Goal: Transaction & Acquisition: Purchase product/service

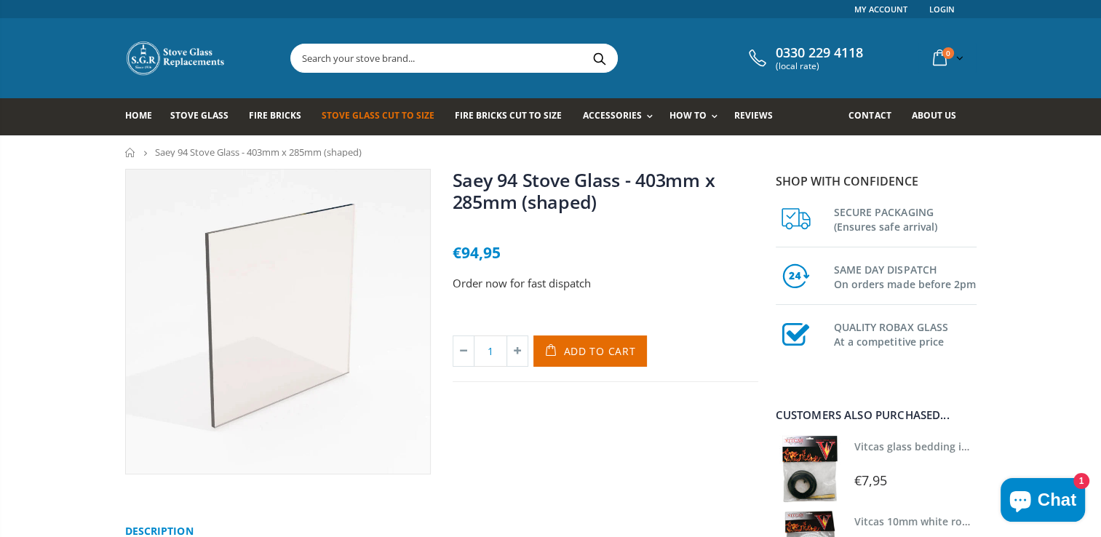
click at [349, 115] on span "Stove Glass Cut To Size" at bounding box center [378, 115] width 113 height 12
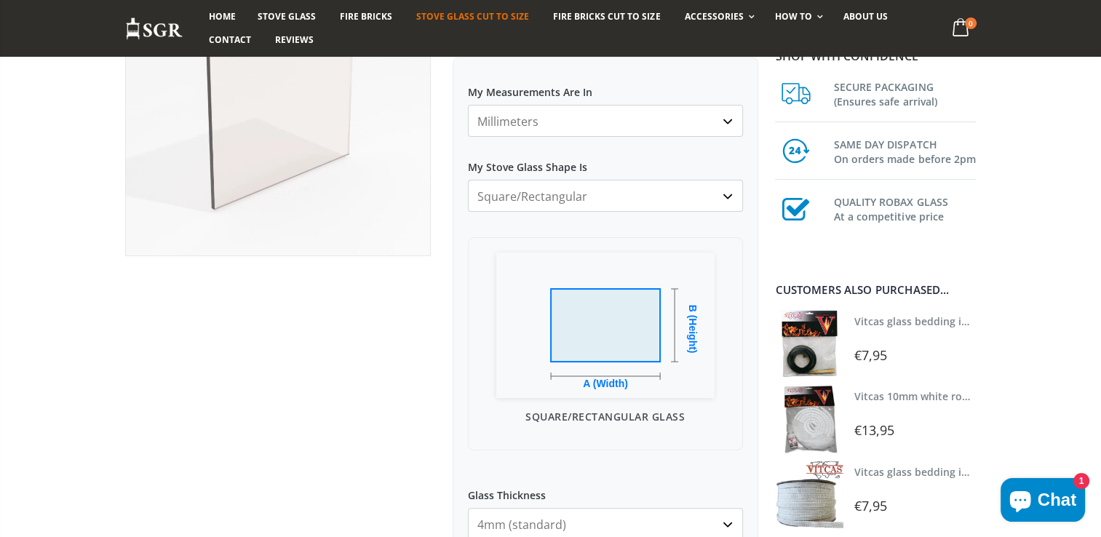
scroll to position [146, 0]
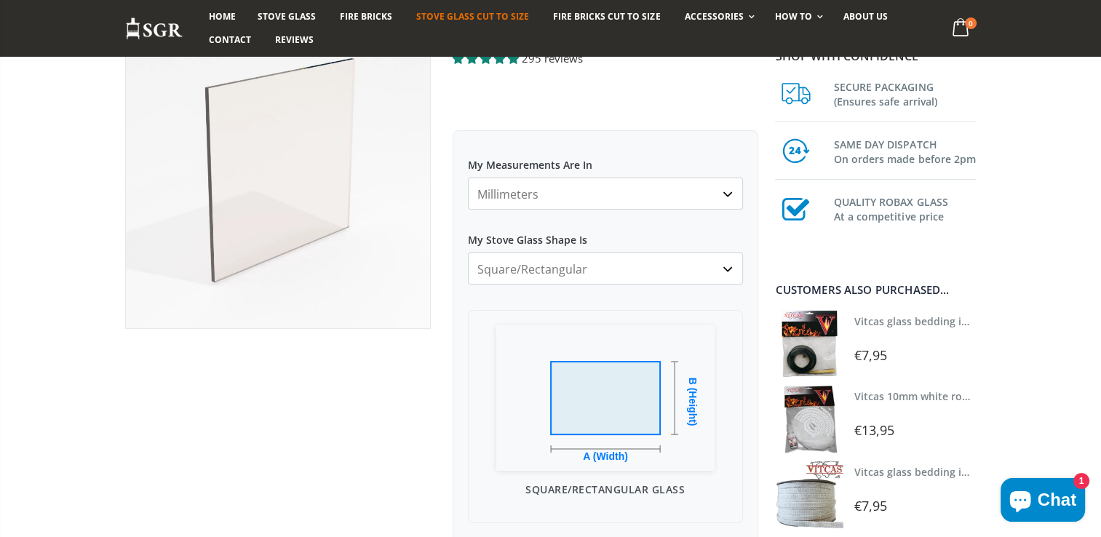
click at [728, 267] on select "Square/Rectangular Arched Half Arch Both Top Corners Cut Single Corner Cut Slop…" at bounding box center [605, 269] width 275 height 32
select select "arched"
click at [468, 253] on select "Square/Rectangular Arched Half Arch Both Top Corners Cut Single Corner Cut Slop…" at bounding box center [605, 269] width 275 height 32
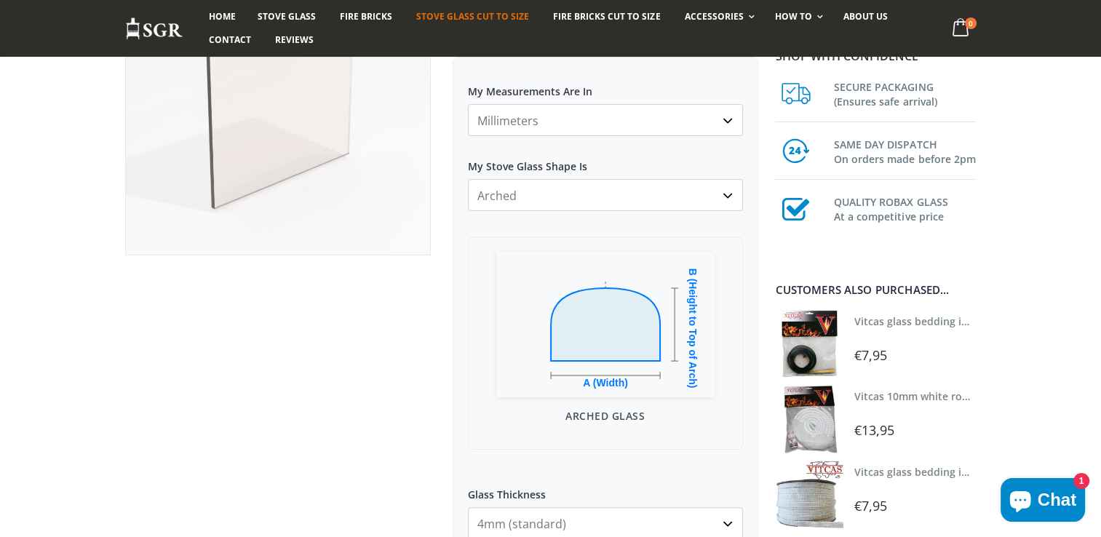
scroll to position [291, 0]
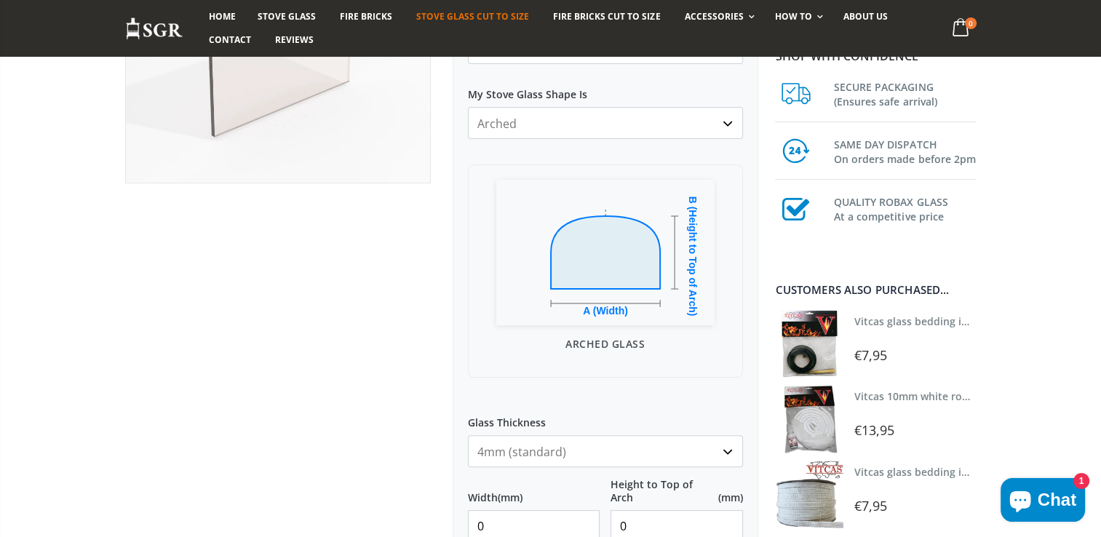
click at [726, 451] on select "4mm (standard) 5mm (gas fires with baffled flue) 3mm (For Use In Stoves With Th…" at bounding box center [605, 451] width 275 height 32
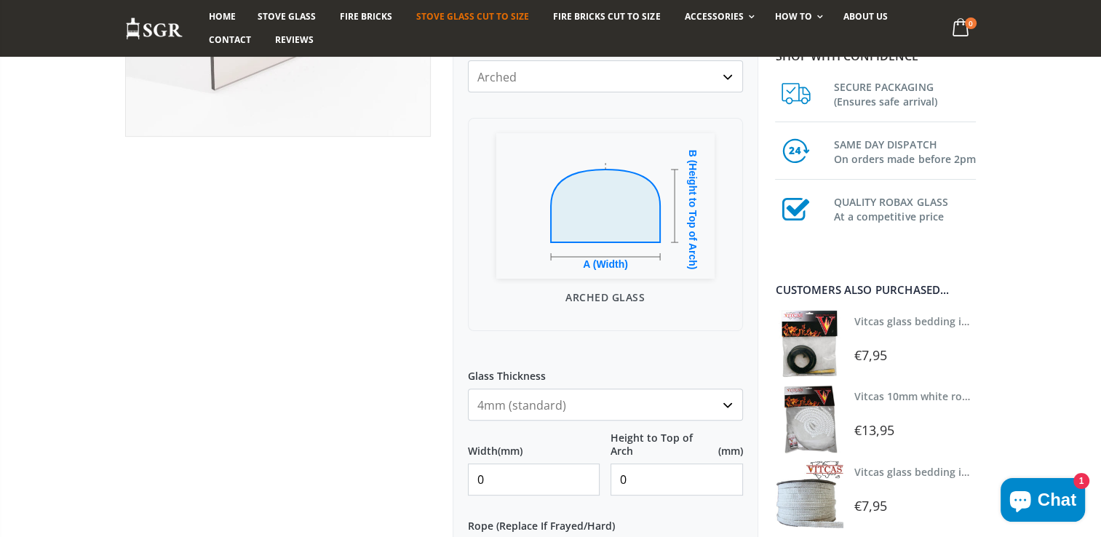
scroll to position [364, 0]
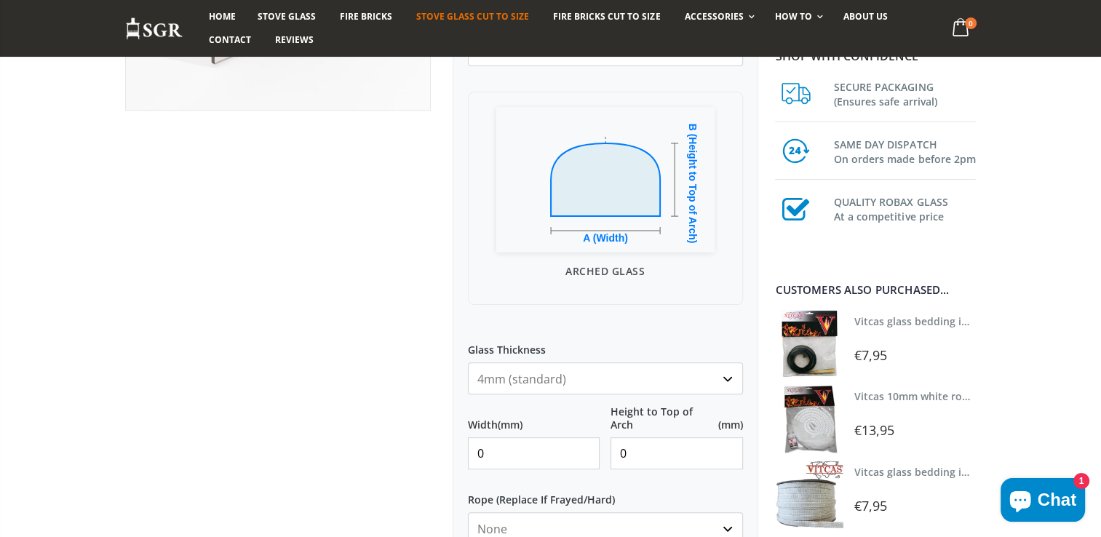
click at [733, 380] on select "4mm (standard) 5mm (gas fires with baffled flue) 3mm (For Use In Stoves With Th…" at bounding box center [605, 379] width 275 height 32
click at [489, 456] on input "0" at bounding box center [534, 454] width 133 height 32
click at [588, 459] on input "0" at bounding box center [534, 454] width 133 height 32
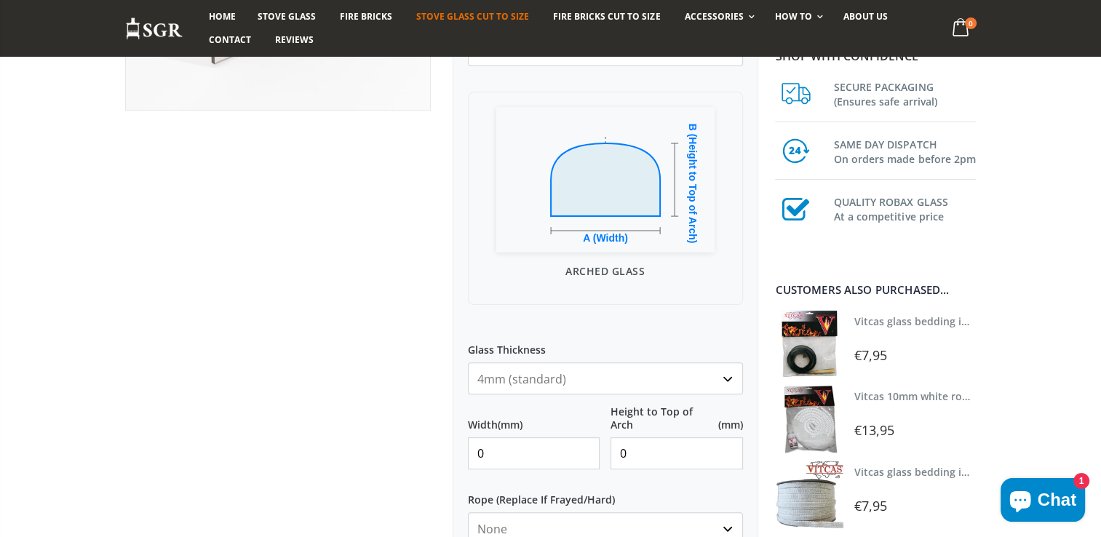
click at [584, 459] on input "0" at bounding box center [534, 454] width 133 height 32
type input "1"
click at [580, 444] on input "1" at bounding box center [534, 454] width 133 height 32
type input "40.5"
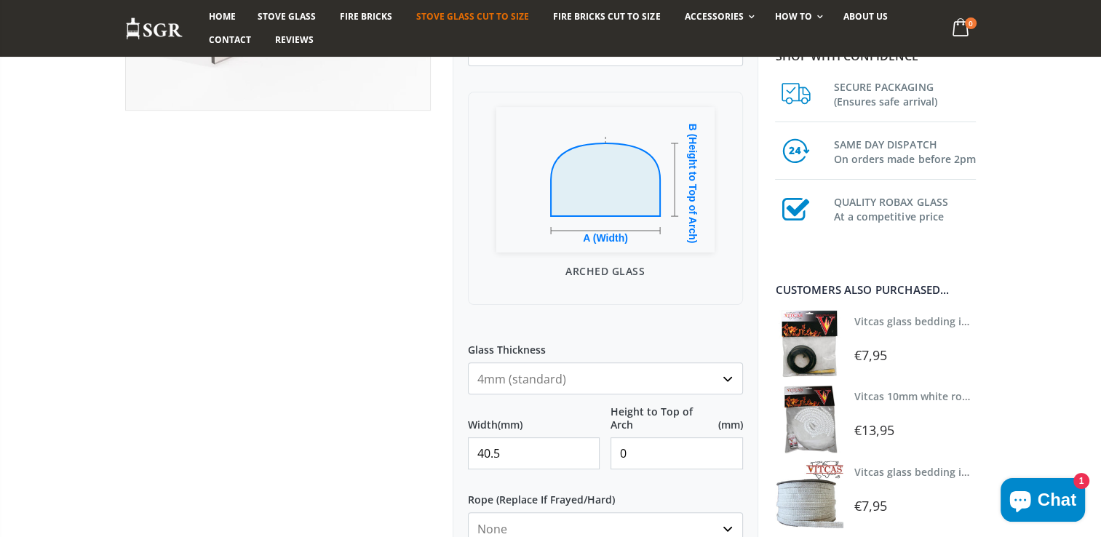
click at [633, 450] on input "0" at bounding box center [677, 454] width 133 height 32
click at [688, 483] on label "Rope (Replace If Frayed/Hard)" at bounding box center [605, 493] width 275 height 26
click at [688, 513] on select "None 3mm White 6mm White 8mm White 10mm White 12mm White 6mm Black 8mm Black 10…" at bounding box center [605, 529] width 275 height 32
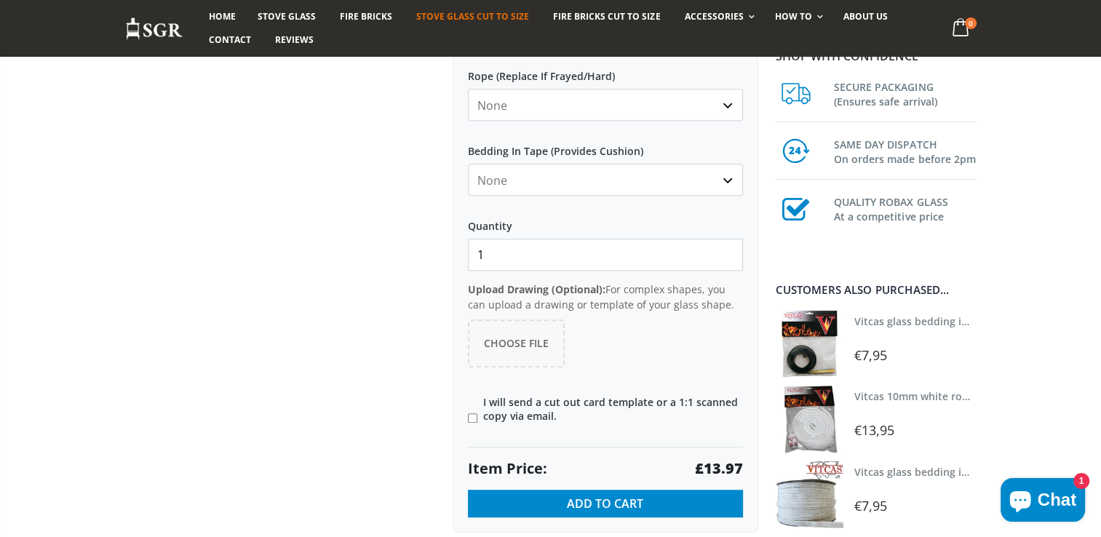
scroll to position [807, 0]
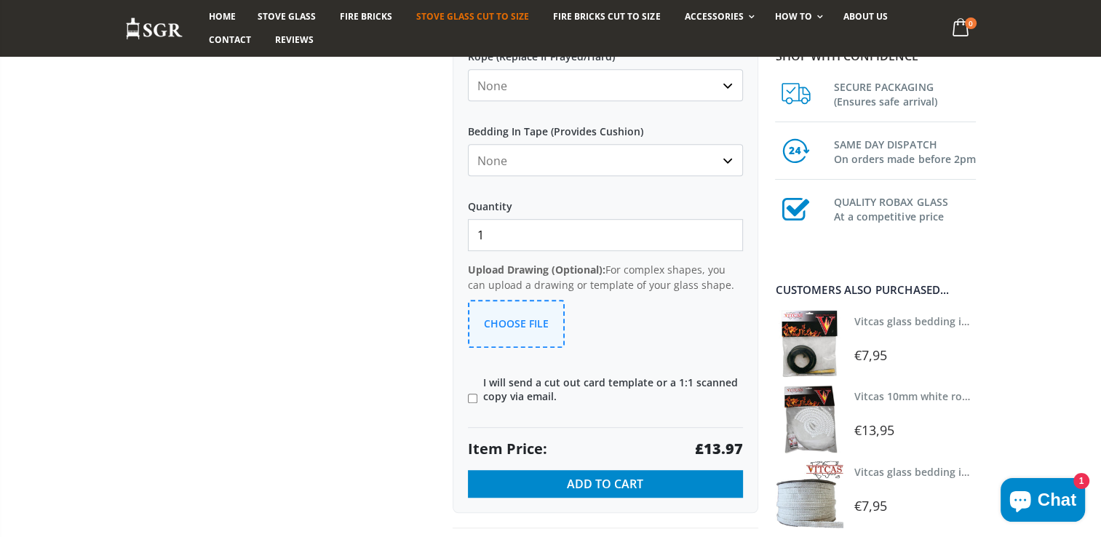
click at [519, 321] on span "Choose File" at bounding box center [516, 324] width 65 height 14
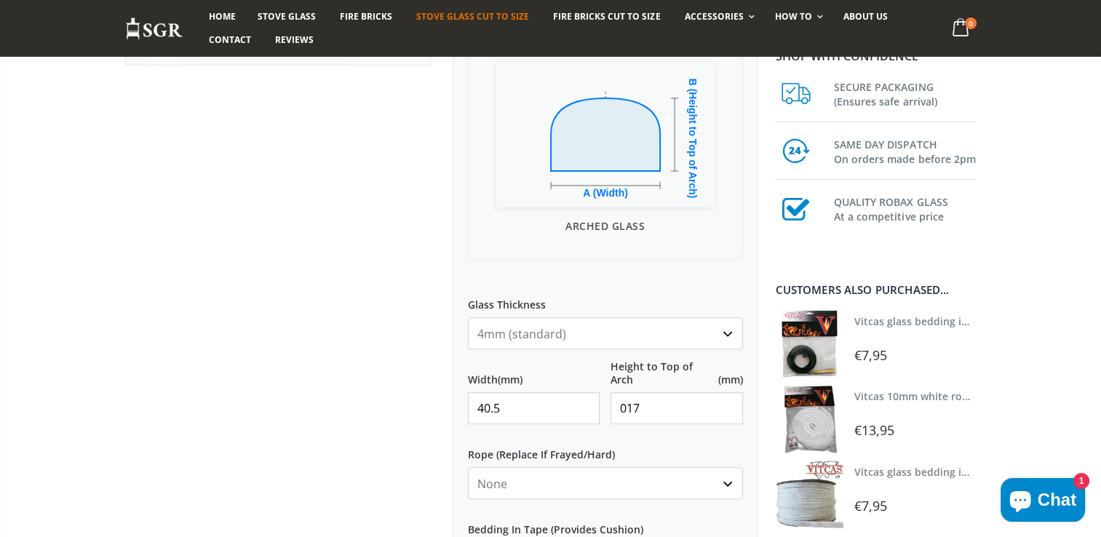
scroll to position [437, 0]
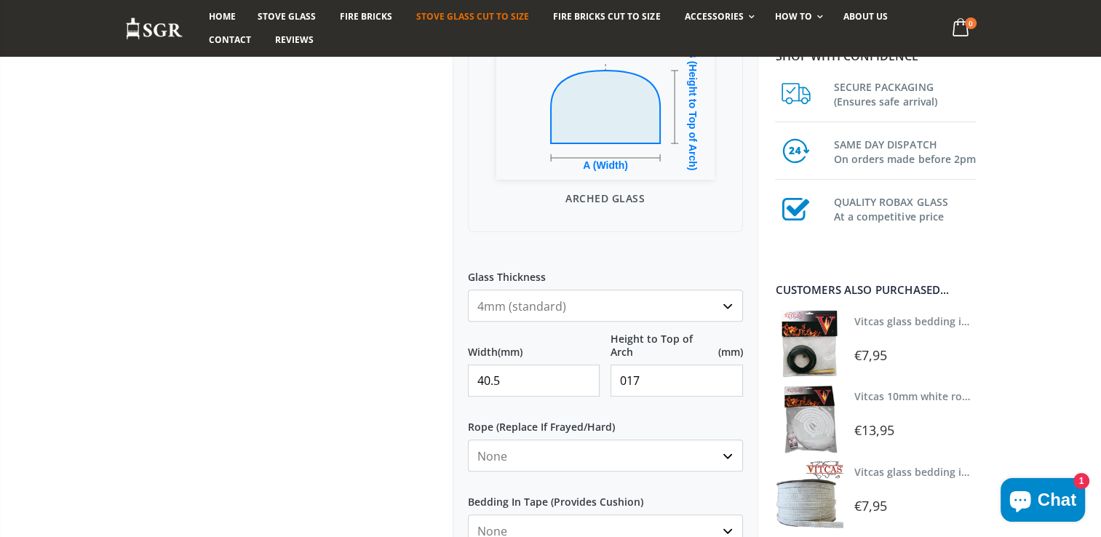
drag, startPoint x: 639, startPoint y: 383, endPoint x: 602, endPoint y: 384, distance: 37.1
click at [602, 384] on div "Width (mm) 40.5 Height to Top of Arch (mm) 017" at bounding box center [605, 365] width 275 height 64
type input "28"
click at [201, 365] on div at bounding box center [278, 315] width 328 height 1167
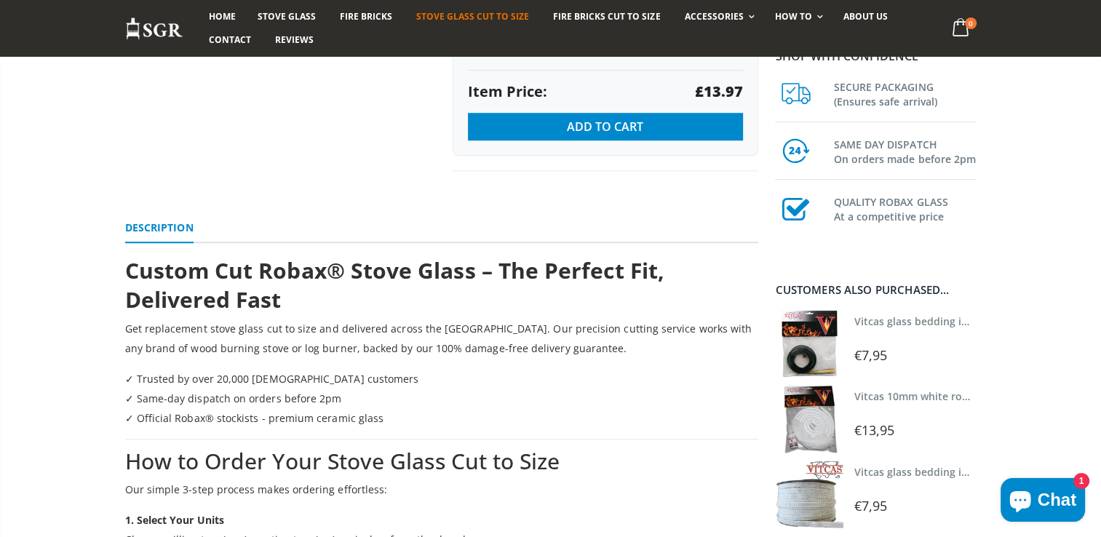
scroll to position [1238, 0]
